Goal: Information Seeking & Learning: Learn about a topic

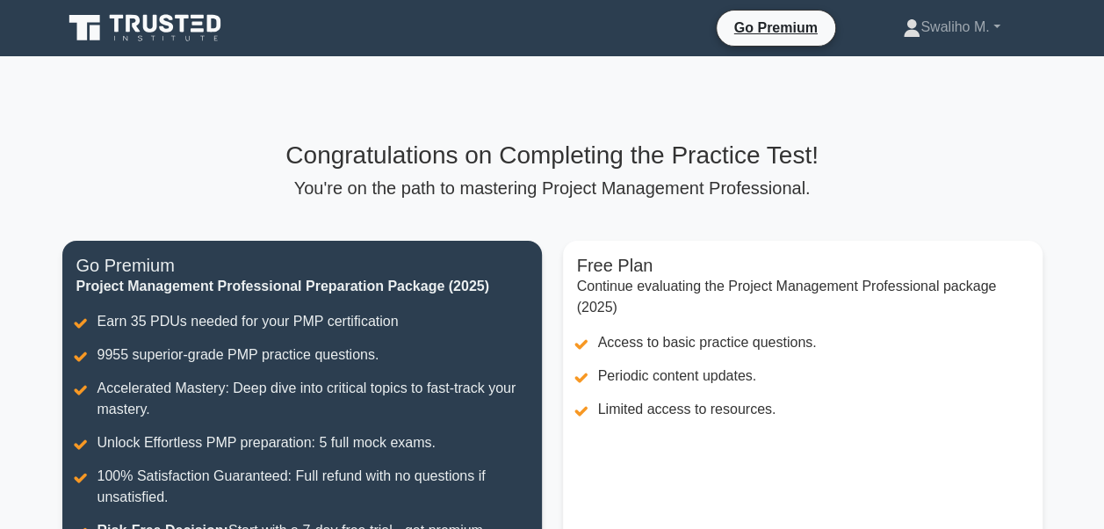
click at [220, 170] on div "Congratulations on Completing the Practice Test! You're on the path to masterin…" at bounding box center [552, 169] width 980 height 58
click at [1005, 27] on link "Swaliho M." at bounding box center [950, 27] width 181 height 35
click at [910, 25] on link "Swaliho M." at bounding box center [950, 27] width 181 height 35
click at [937, 28] on link "Swaliho M." at bounding box center [950, 27] width 181 height 35
click at [762, 114] on div "Congratulations on Completing the Practice Test! You're on the path to masterin…" at bounding box center [552, 407] width 1001 height 702
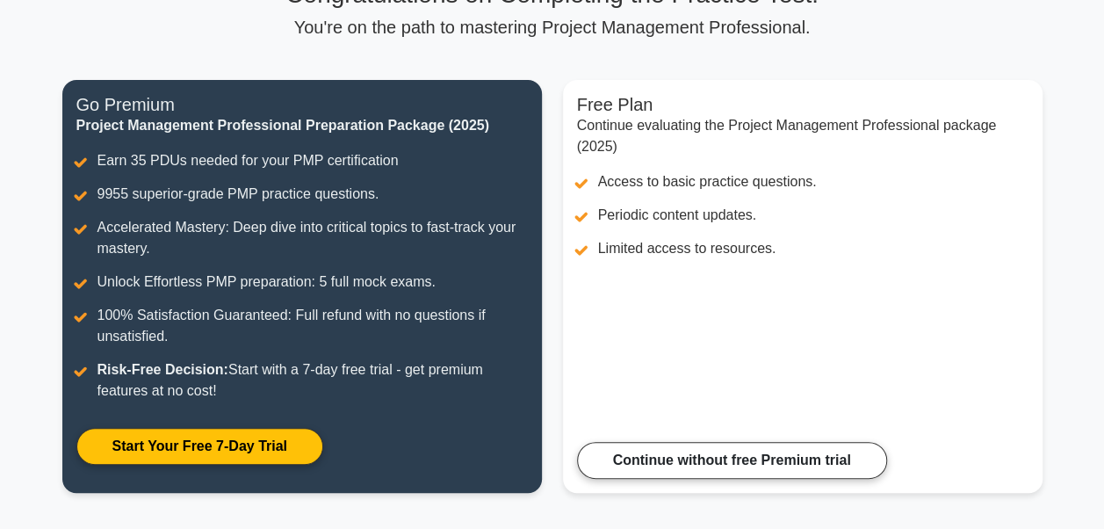
scroll to position [142, 0]
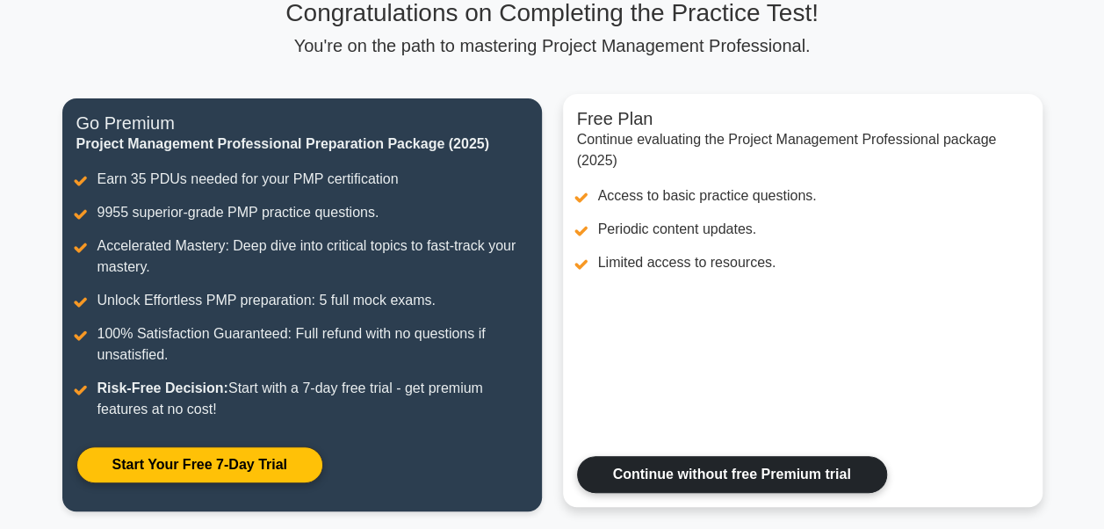
click at [663, 473] on link "Continue without free Premium trial" at bounding box center [732, 474] width 310 height 37
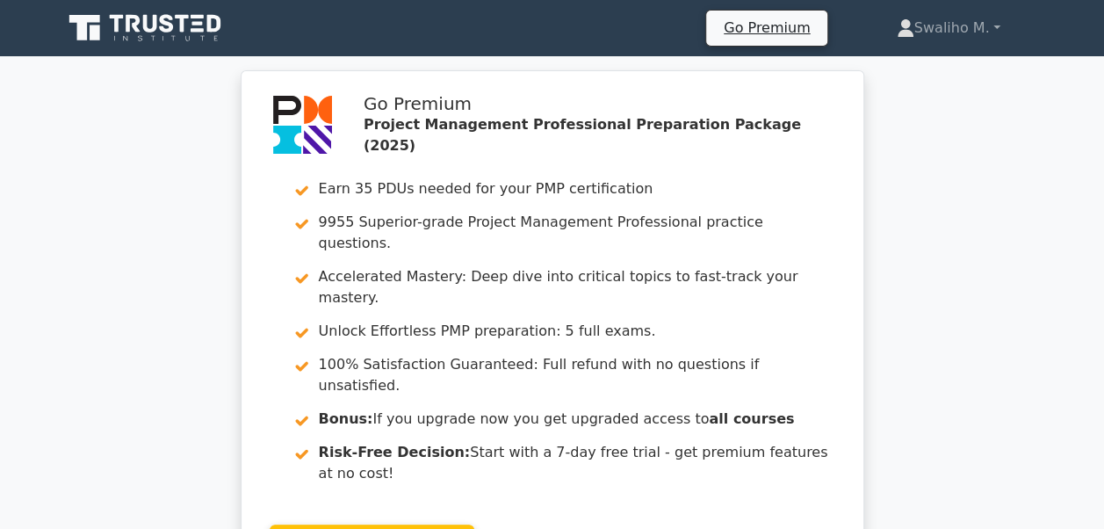
click at [191, 376] on div "Go Premium Project Management Professional Preparation Package (2025) Earn 35 P…" at bounding box center [552, 338] width 1104 height 537
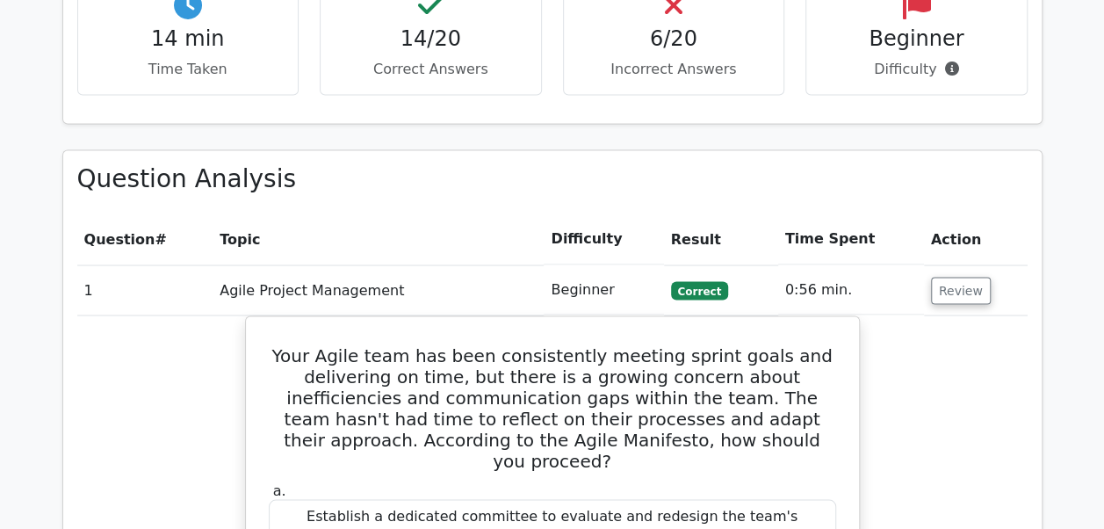
scroll to position [1440, 0]
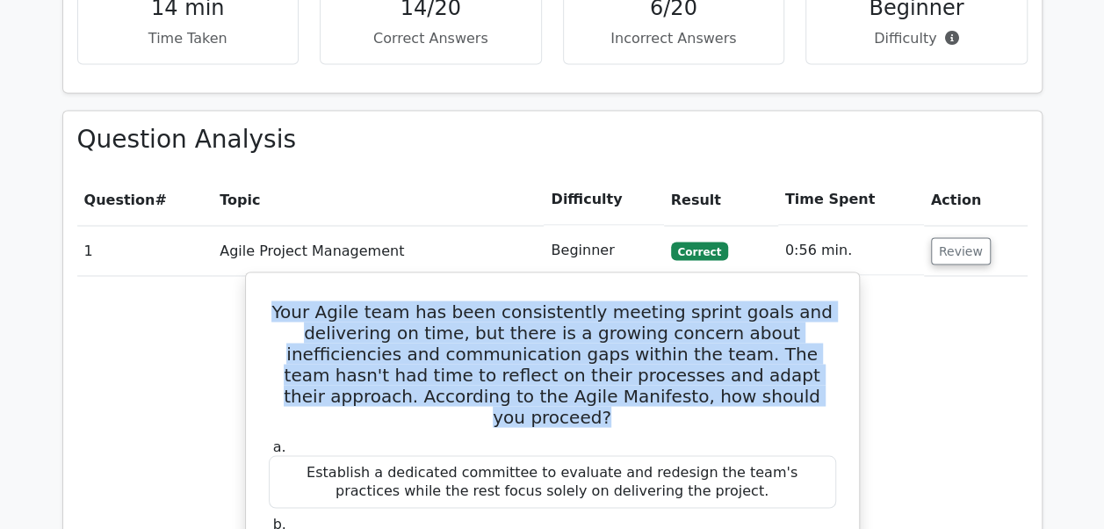
drag, startPoint x: 725, startPoint y: 318, endPoint x: 259, endPoint y: 227, distance: 474.9
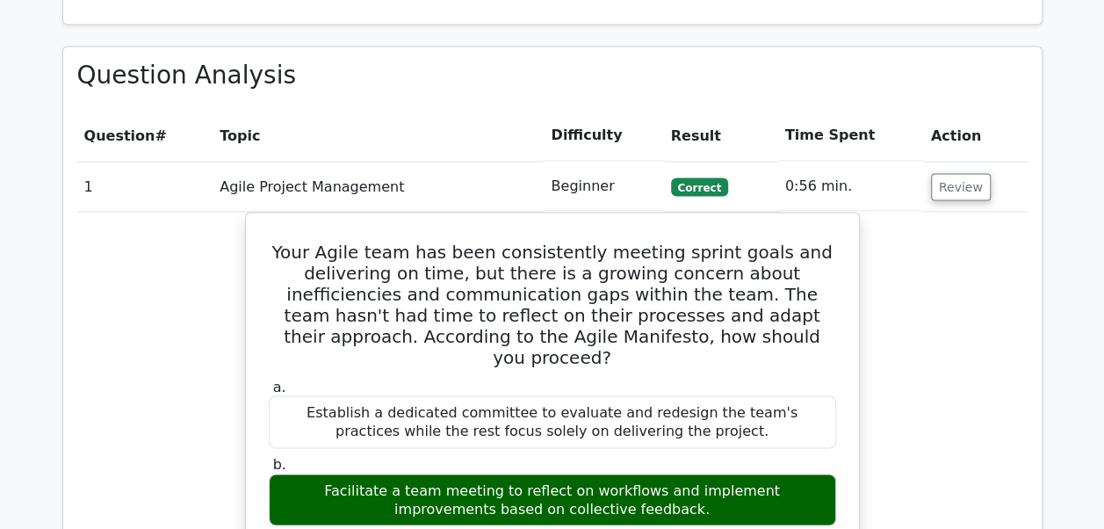
scroll to position [1510, 0]
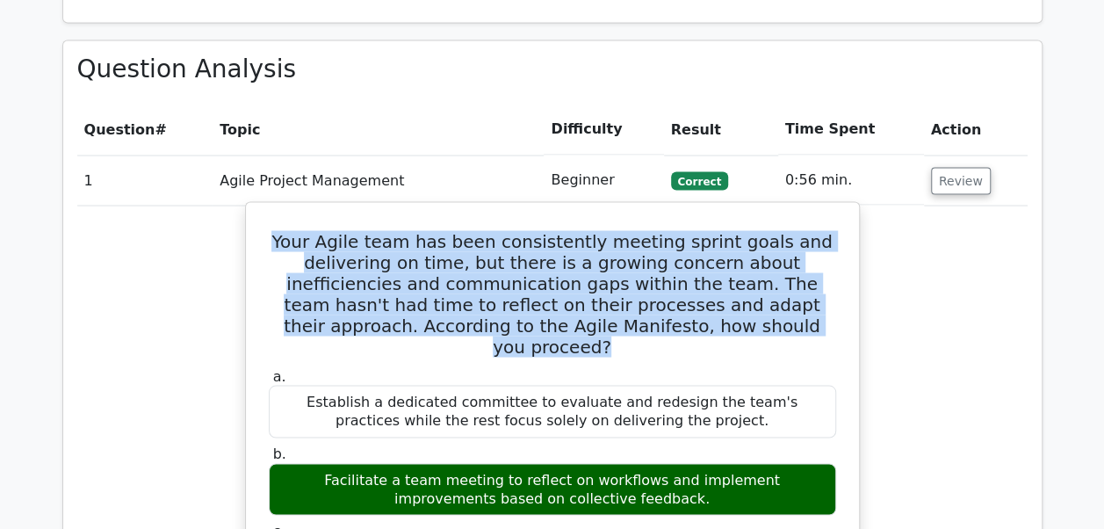
drag, startPoint x: 739, startPoint y: 243, endPoint x: 276, endPoint y: 139, distance: 475.2
copy h5 "Your Agile team has been consistently meeting sprint goals and delivering on ti…"
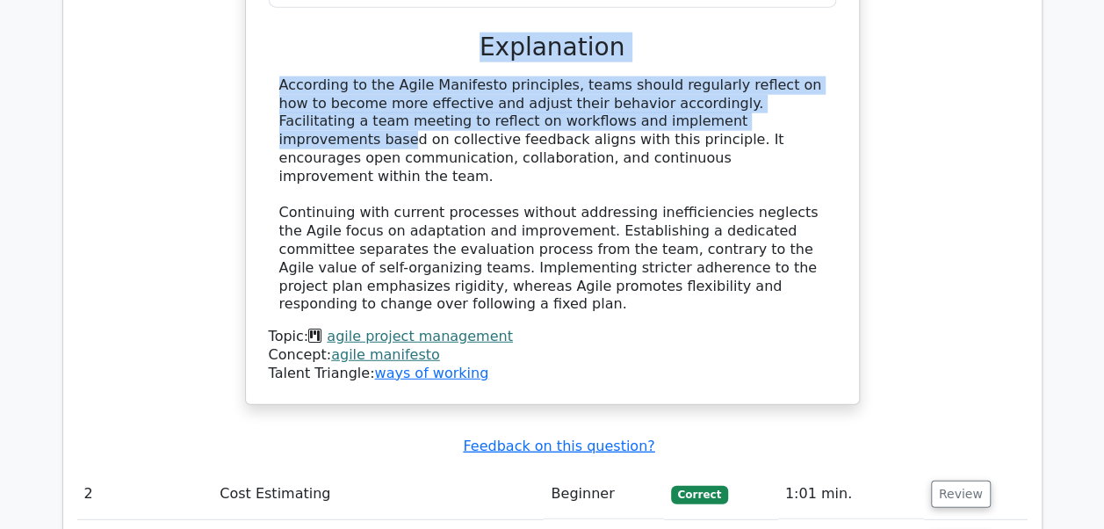
scroll to position [2154, 0]
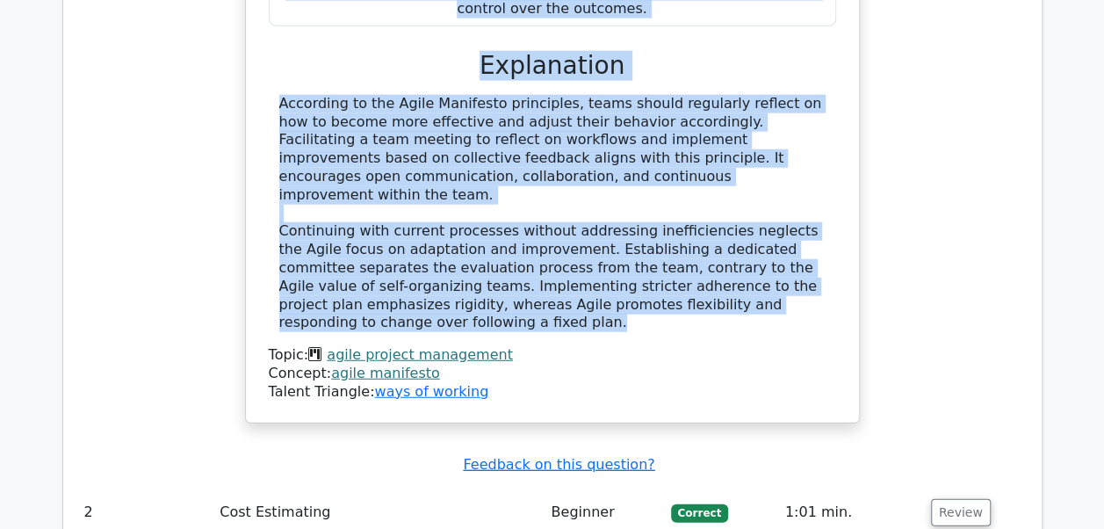
drag, startPoint x: 267, startPoint y: 263, endPoint x: 793, endPoint y: 158, distance: 536.3
click at [793, 158] on div "a. Establish a dedicated committee to evaluate and redesign the team's practice…" at bounding box center [552, 60] width 571 height 681
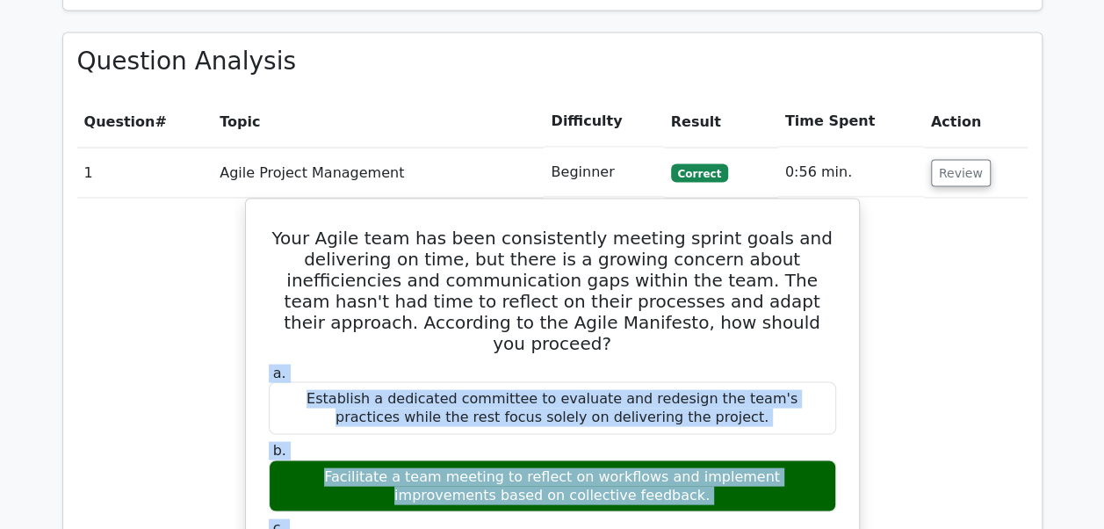
scroll to position [1507, 0]
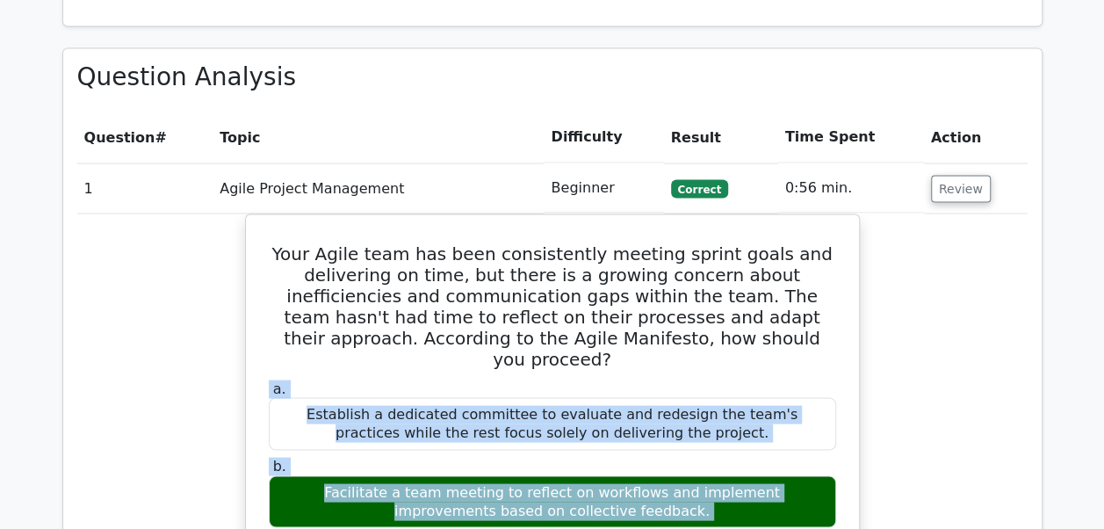
copy div "a. Establish a dedicated committee to evaluate and redesign the team's practice…"
